Goal: Information Seeking & Learning: Learn about a topic

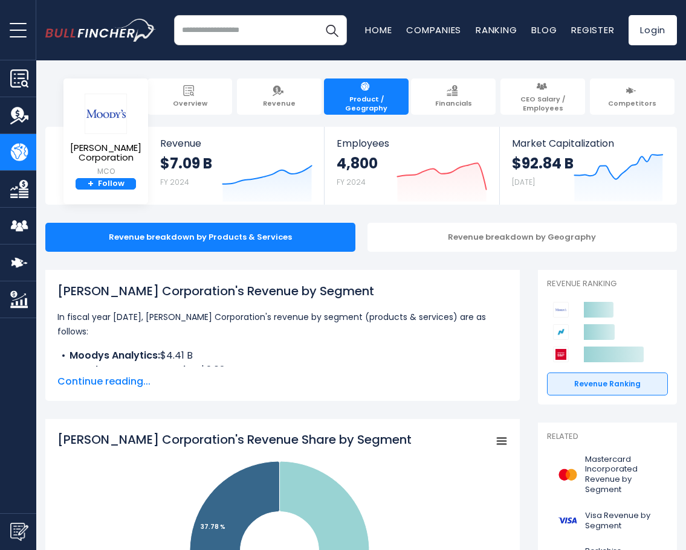
click at [124, 36] on img "Go to homepage" at bounding box center [100, 31] width 111 height 24
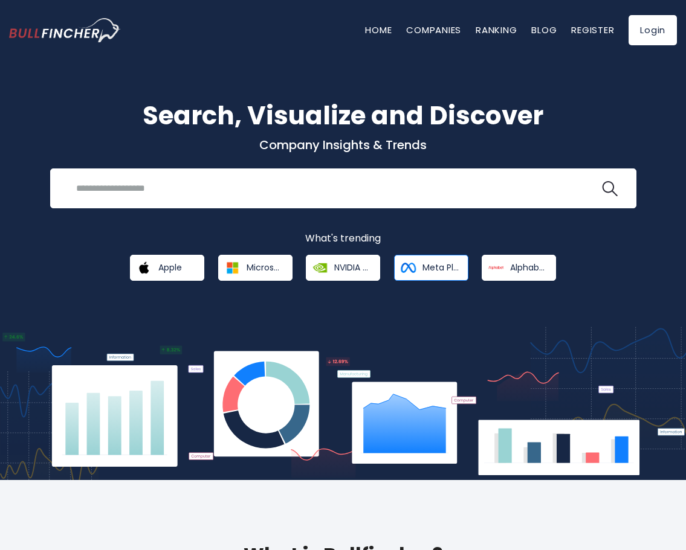
click at [437, 270] on span "Meta Platforms" at bounding box center [440, 267] width 37 height 11
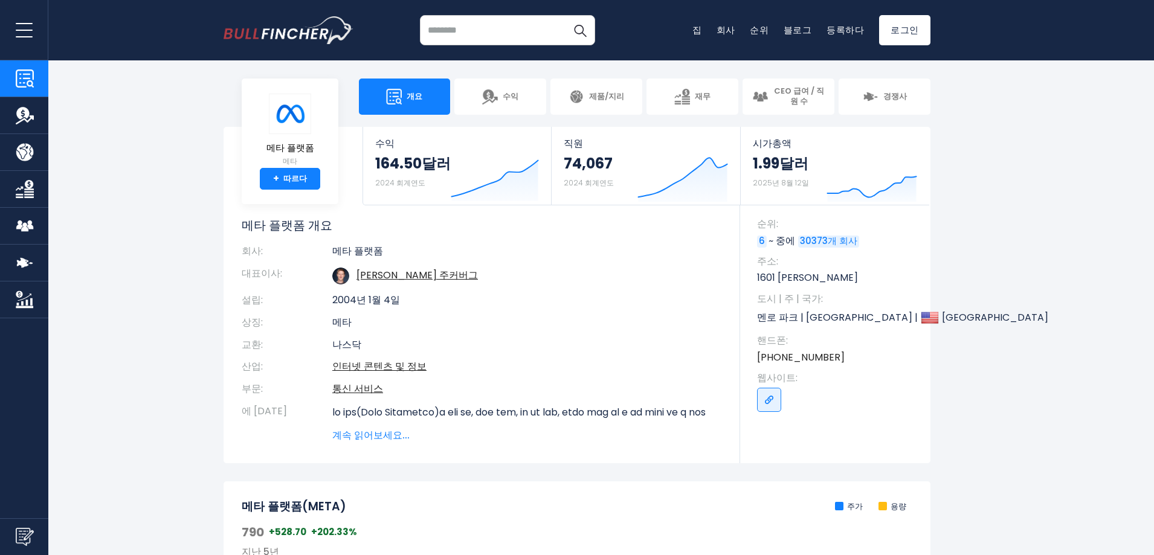
click at [685, 178] on section "메타 플랫폼 메타 + 따르다 수익 164.50달러 2024 회계연도 Created with Highcharts 12.1.2 직원 74,067 …" at bounding box center [577, 295] width 1154 height 336
click at [685, 190] on section "메타 플랫폼 메타 + 따르다 수익 164.50달러 2024 회계연도 Created with Highcharts 12.1.2 직원 74,067 …" at bounding box center [577, 295] width 1154 height 336
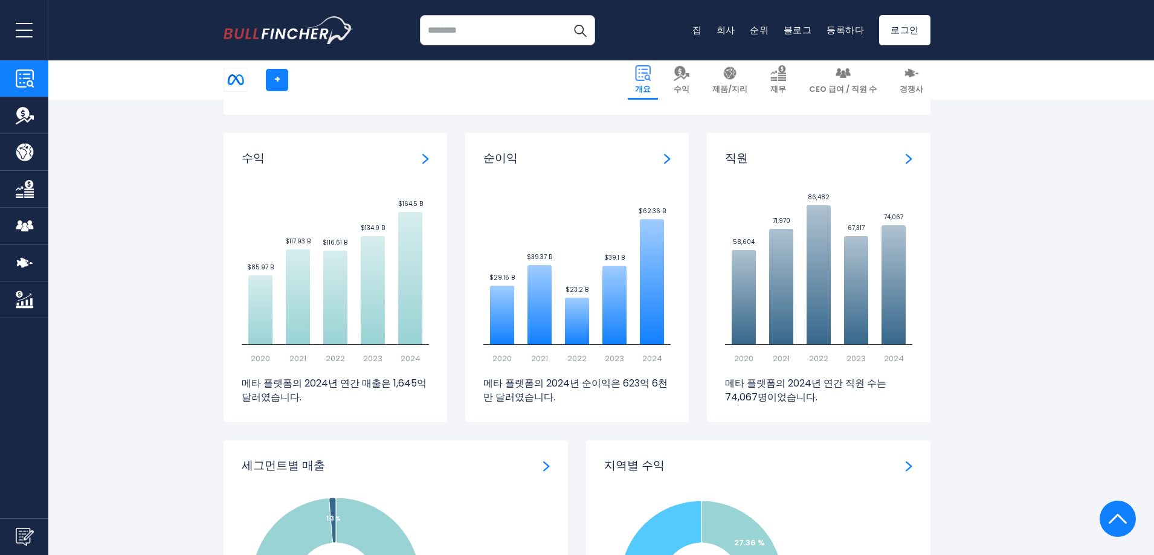
scroll to position [785, 0]
